Goal: Task Accomplishment & Management: Manage account settings

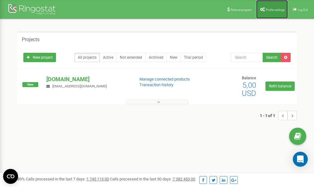
click at [267, 10] on span "Profile settings" at bounding box center [275, 9] width 19 height 3
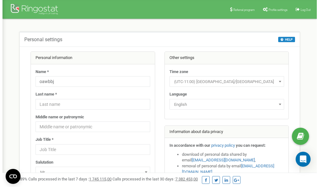
scroll to position [31, 0]
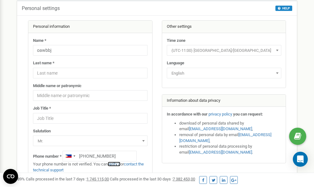
click at [119, 164] on link "verify it" at bounding box center [114, 163] width 13 height 5
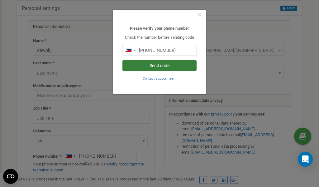
click at [149, 66] on button "Send code" at bounding box center [159, 65] width 74 height 11
